Goal: Information Seeking & Learning: Learn about a topic

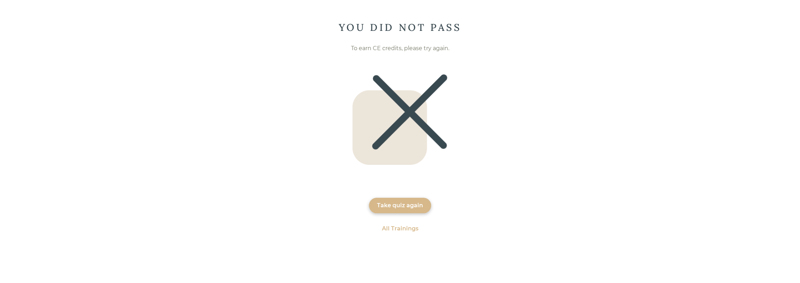
click at [412, 208] on div "Take quiz again" at bounding box center [400, 206] width 46 height 8
click at [402, 206] on div "All Trainings" at bounding box center [400, 206] width 37 height 8
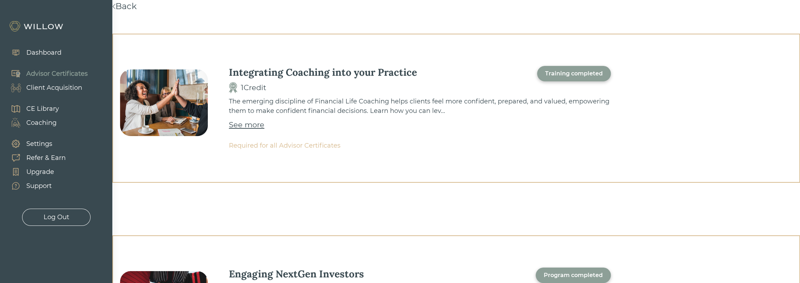
click at [136, 8] on link "Back" at bounding box center [124, 6] width 24 height 10
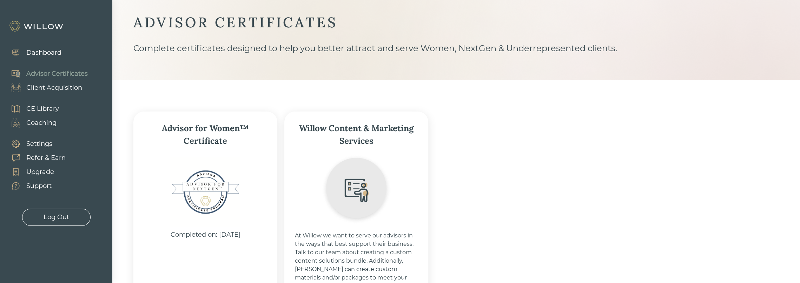
scroll to position [123, 0]
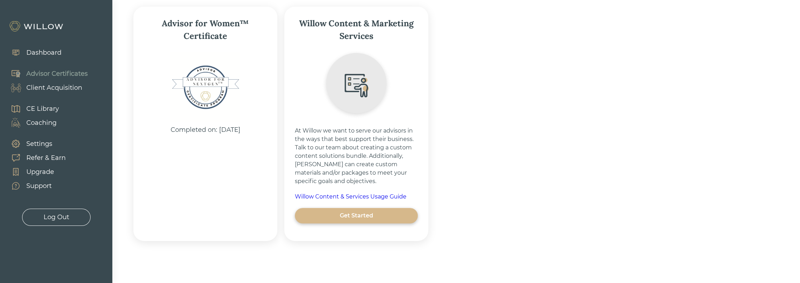
click at [48, 108] on div "CE Library" at bounding box center [42, 108] width 33 height 9
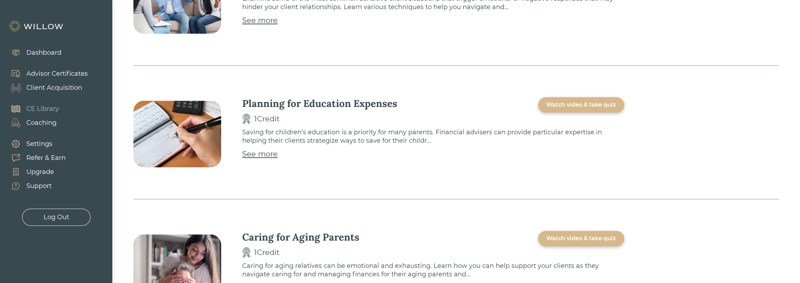
scroll to position [702, 0]
click at [565, 106] on div "Watch video & take quiz" at bounding box center [581, 104] width 70 height 8
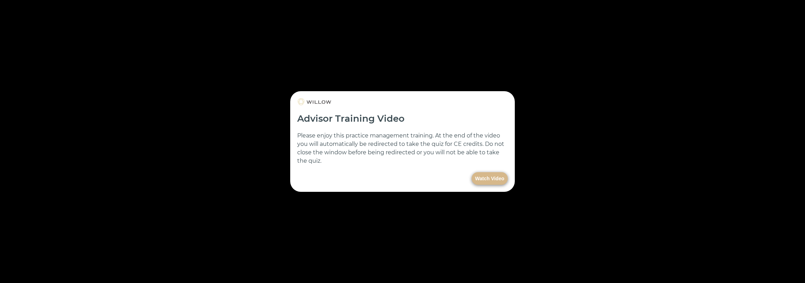
click at [482, 178] on button "Watch Video" at bounding box center [490, 178] width 36 height 13
